Goal: Information Seeking & Learning: Understand process/instructions

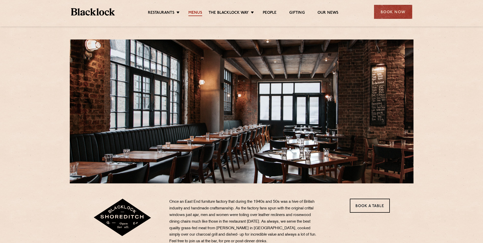
click at [200, 11] on link "Menus" at bounding box center [195, 13] width 14 height 6
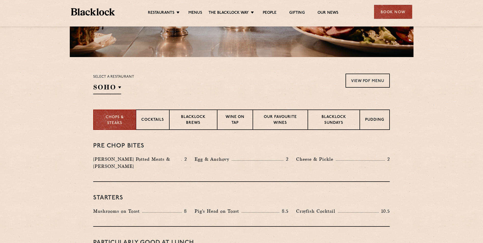
scroll to position [127, 0]
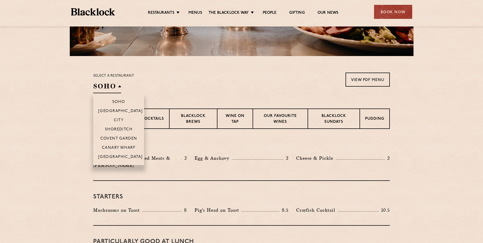
click at [120, 87] on h2 "SOHO" at bounding box center [107, 87] width 28 height 11
click at [121, 129] on p "Shoreditch" at bounding box center [119, 129] width 28 height 5
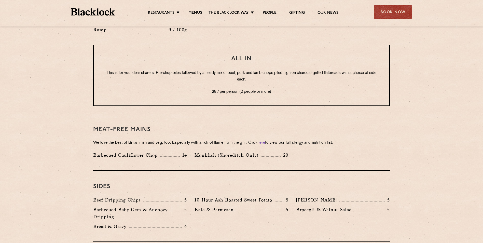
scroll to position [662, 0]
